Goal: Use online tool/utility: Utilize a website feature to perform a specific function

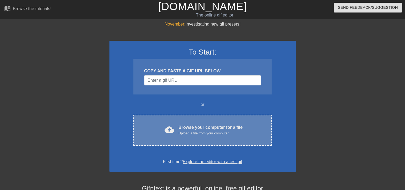
click at [184, 125] on div "Browse your computer for a file Upload a file from your computer" at bounding box center [210, 130] width 64 height 12
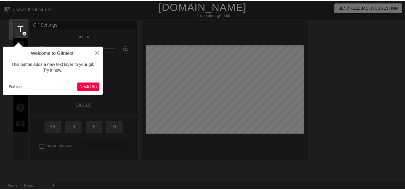
scroll to position [13, 0]
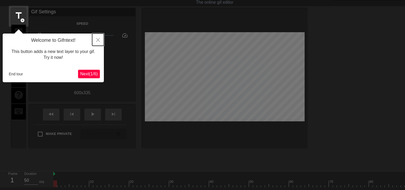
click at [99, 40] on icon "Close" at bounding box center [98, 40] width 4 height 4
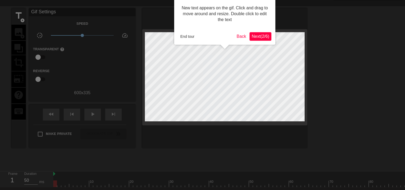
scroll to position [0, 0]
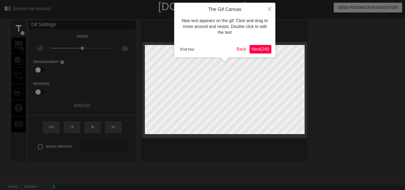
click at [266, 47] on span "Next ( 2 / 6 )" at bounding box center [260, 49] width 18 height 5
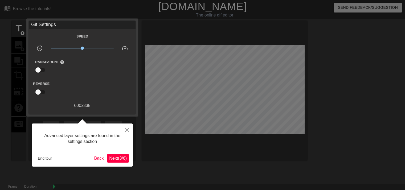
scroll to position [13, 0]
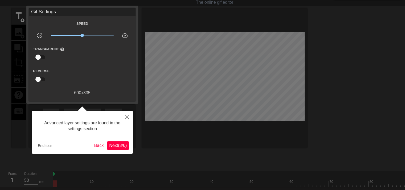
click at [266, 47] on div at bounding box center [202, 107] width 405 height 241
click at [109, 148] on span "Next ( 3 / 6 )" at bounding box center [118, 145] width 18 height 5
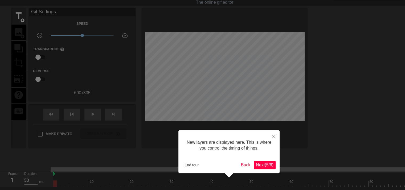
click at [256, 165] on span "Next ( 5 / 6 )" at bounding box center [265, 165] width 18 height 5
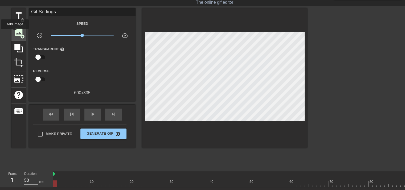
click at [15, 33] on span "image" at bounding box center [19, 32] width 10 height 10
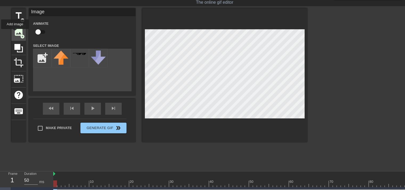
scroll to position [0, 0]
click at [40, 59] on input "file" at bounding box center [42, 58] width 18 height 18
type input "C:\fakepath\imgbin_19e4e156dd7cfd568276473d9c278174.png"
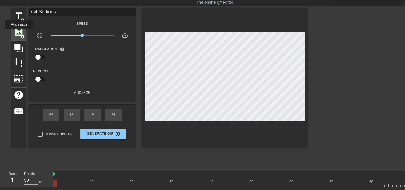
click at [19, 33] on span "image" at bounding box center [19, 32] width 10 height 10
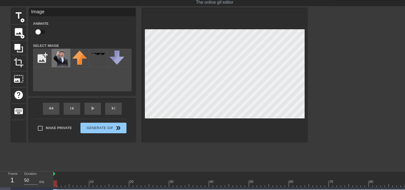
click at [58, 59] on img at bounding box center [60, 59] width 15 height 17
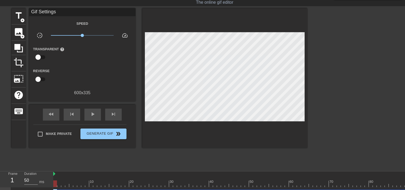
click at [344, 73] on div at bounding box center [353, 88] width 80 height 160
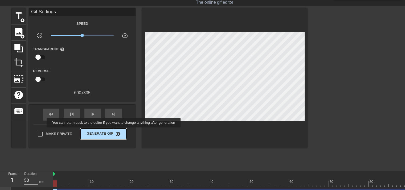
click at [111, 131] on span "Generate Gif double_arrow" at bounding box center [103, 134] width 42 height 6
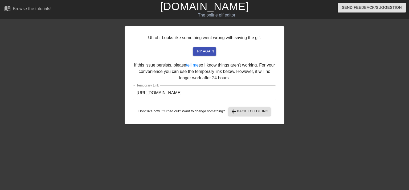
drag, startPoint x: 142, startPoint y: 1, endPoint x: 206, endPoint y: 47, distance: 79.9
click at [206, 47] on div "Uh oh. Looks like something went wrong with saving the gif. try again If this i…" at bounding box center [205, 75] width 160 height 98
click at [205, 51] on span "try again" at bounding box center [204, 51] width 19 height 6
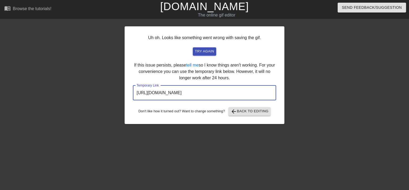
click at [252, 94] on input "[URL][DOMAIN_NAME]" at bounding box center [204, 92] width 143 height 15
drag, startPoint x: 252, startPoint y: 94, endPoint x: 99, endPoint y: 87, distance: 152.9
click at [99, 87] on div "Uh oh. Looks like something went wrong with saving the gif. try again If this i…" at bounding box center [204, 101] width 409 height 160
